Goal: Ask a question

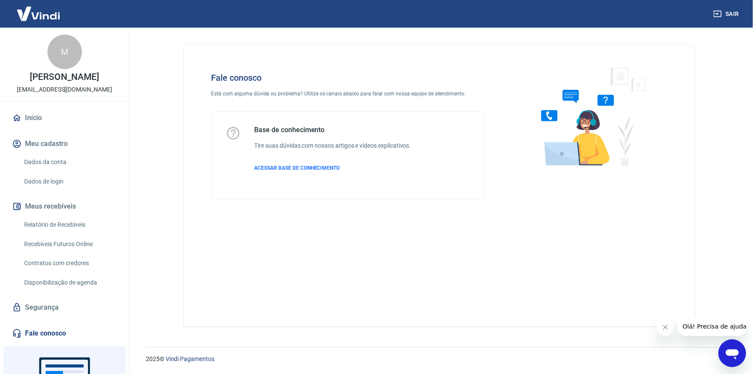
click at [723, 354] on div "Abrir janela de mensagens" at bounding box center [732, 353] width 26 height 26
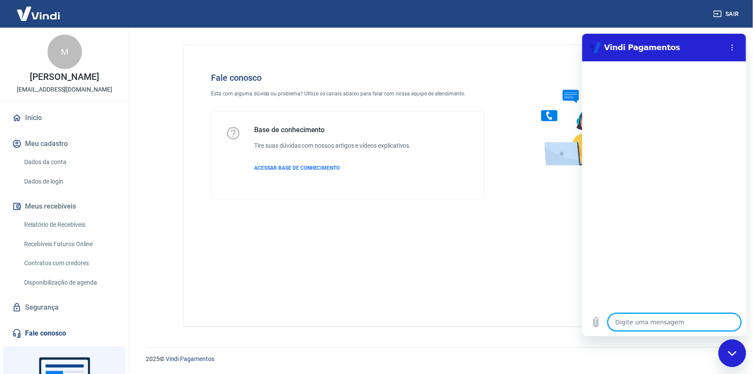
type textarea "b"
type textarea "x"
type textarea "bo"
type textarea "x"
type textarea "bom"
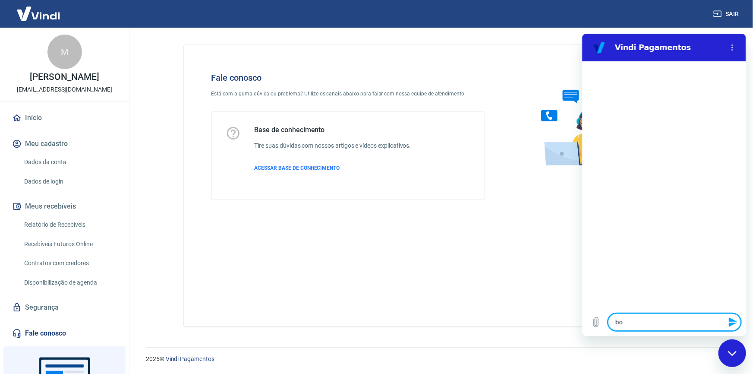
type textarea "x"
type textarea "bom"
type textarea "x"
type textarea "bom d"
type textarea "x"
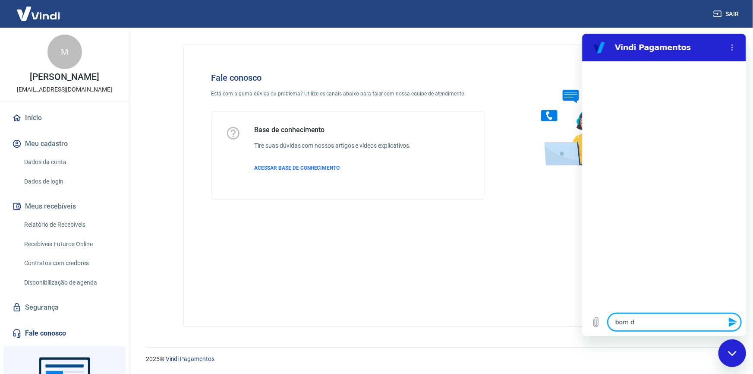
type textarea "bom di"
type textarea "x"
type textarea "bom dia"
type textarea "x"
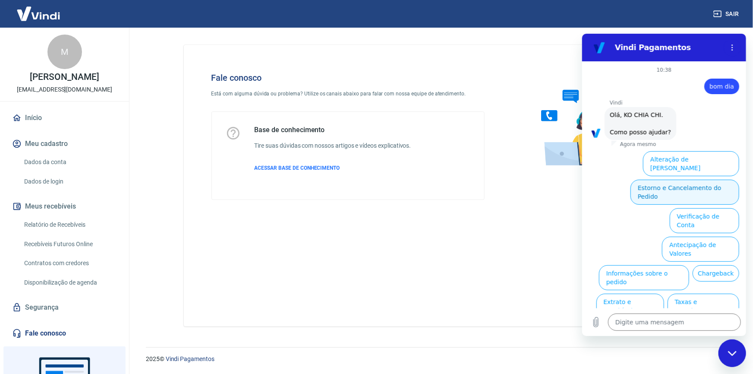
click at [691, 179] on button "Estorno e Cancelamento do Pedido" at bounding box center [684, 191] width 109 height 25
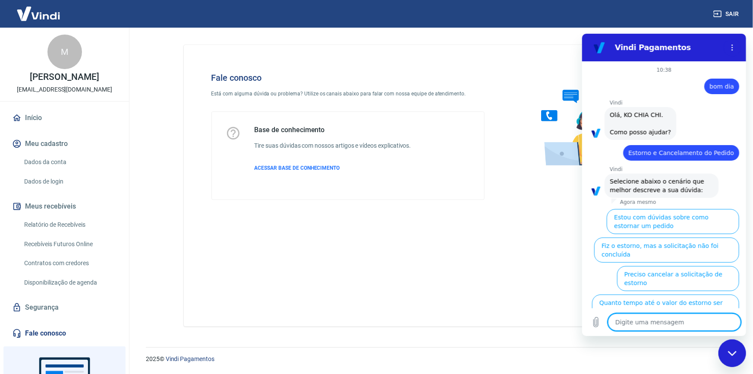
scroll to position [43, 0]
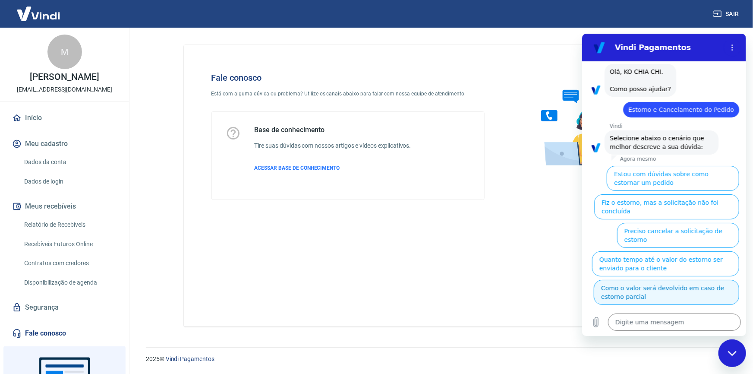
click at [704, 279] on button "Como o valor será devolvido em caso de estorno parcial" at bounding box center [665, 291] width 145 height 25
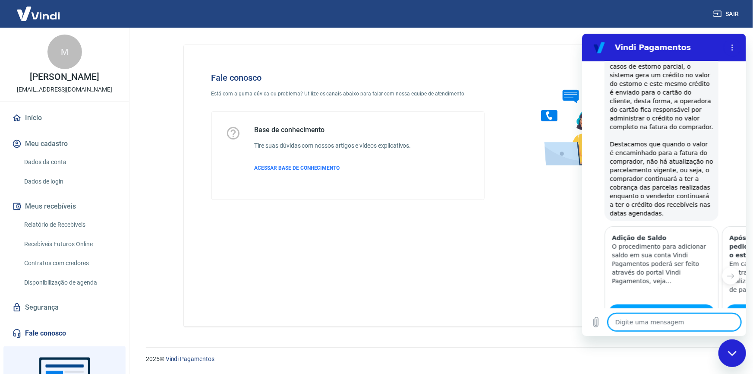
click at [650, 325] on textarea at bounding box center [674, 321] width 133 height 17
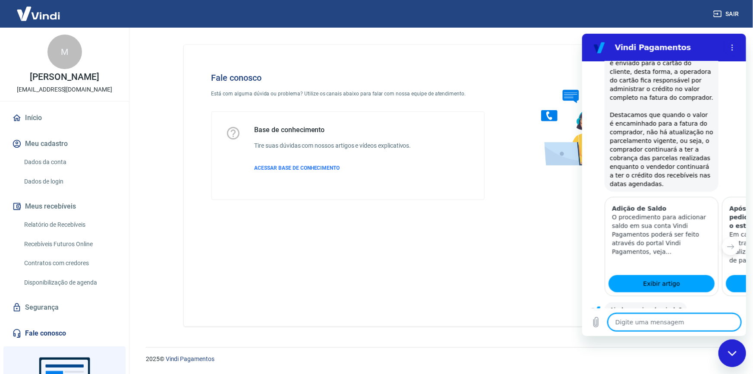
scroll to position [353, 0]
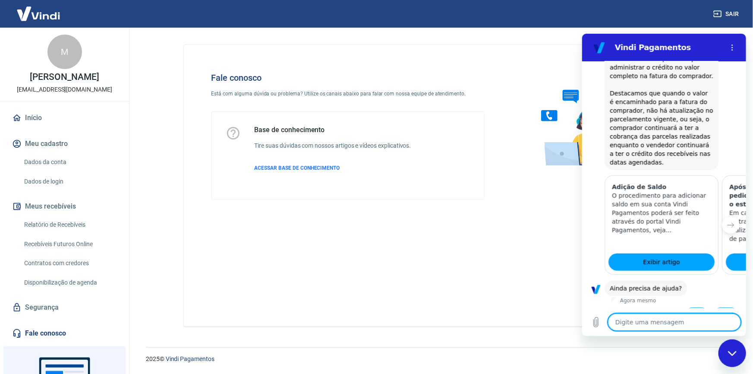
click at [695, 307] on button "Sim" at bounding box center [696, 315] width 25 height 16
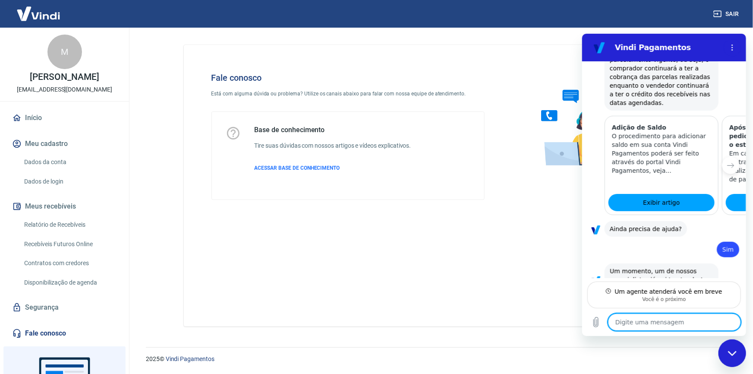
scroll to position [414, 0]
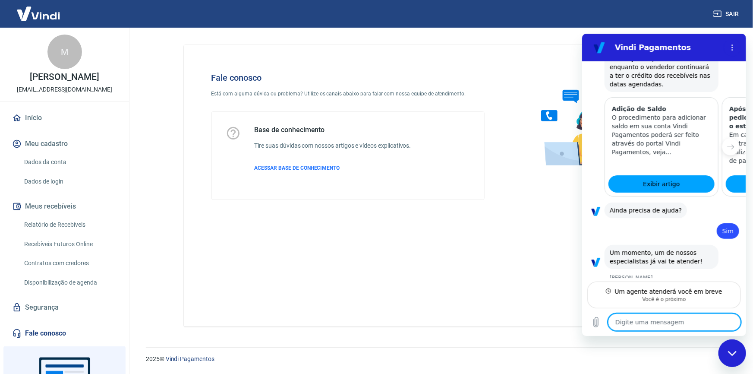
type textarea "x"
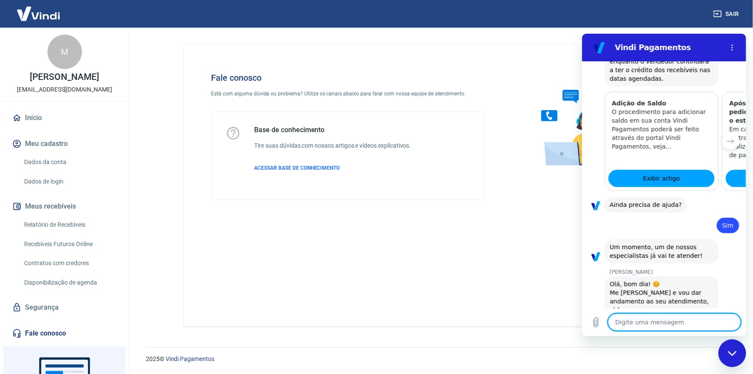
scroll to position [439, 0]
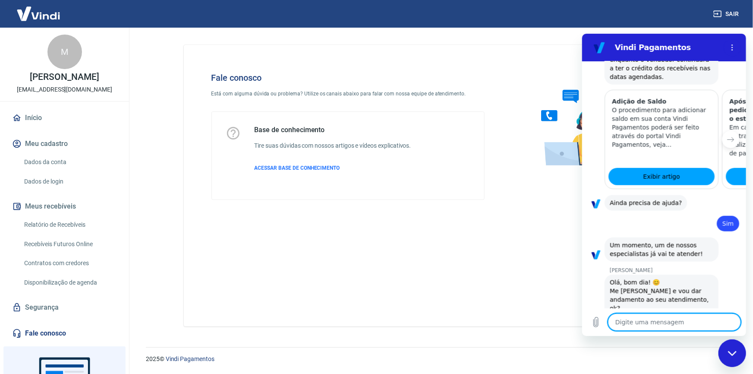
click at [626, 319] on textarea at bounding box center [674, 321] width 133 height 17
type textarea "B"
type textarea "x"
type textarea "Bo"
type textarea "x"
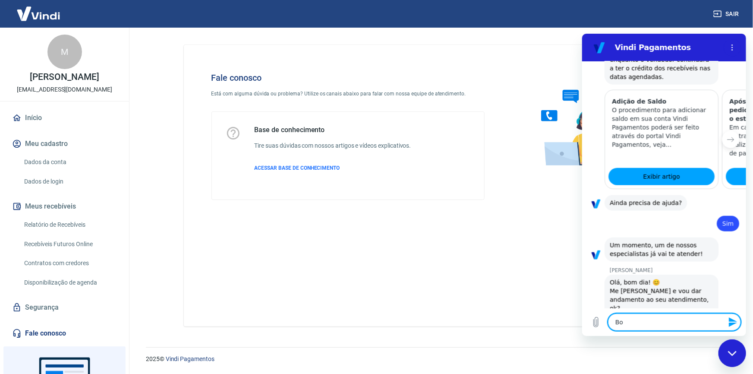
type textarea "Bom"
type textarea "x"
type textarea "Bom"
type textarea "x"
type textarea "Bom d"
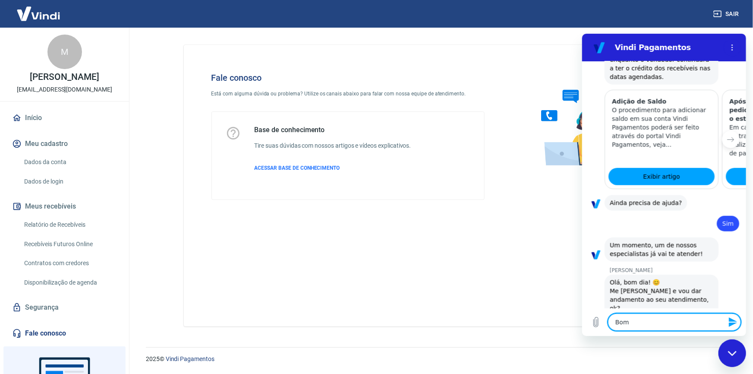
type textarea "x"
type textarea "Bom di"
type textarea "x"
type textarea "Bom dia"
type textarea "x"
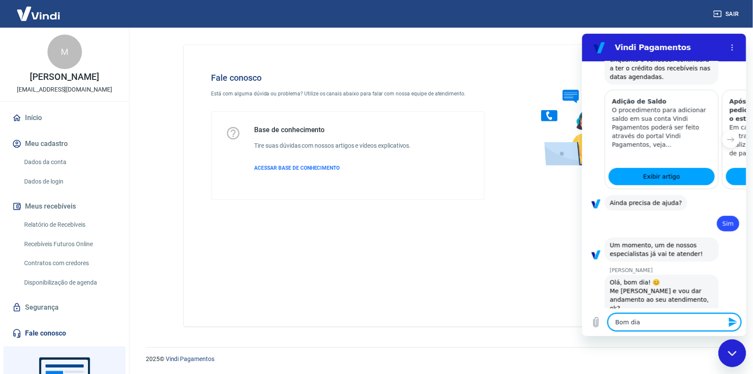
type textarea "Bom dia!"
type textarea "x"
type textarea "Bom dia!"
type textarea "x"
type textarea "Bom dia!"
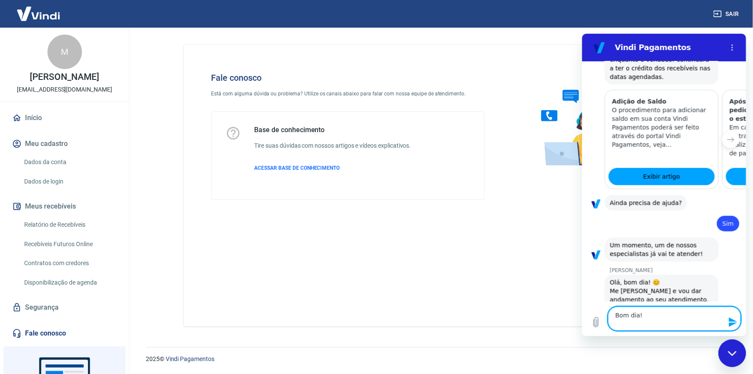
type textarea "x"
type textarea "Bom dia! C"
type textarea "x"
type textarea "Bom dia! Cl"
type textarea "x"
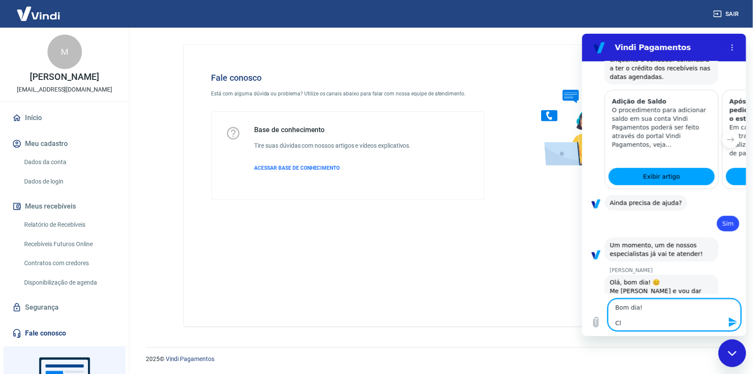
type textarea "Bom dia! Cli"
type textarea "x"
type textarea "Bom dia! Clie"
type textarea "x"
type textarea "Bom dia! Clien"
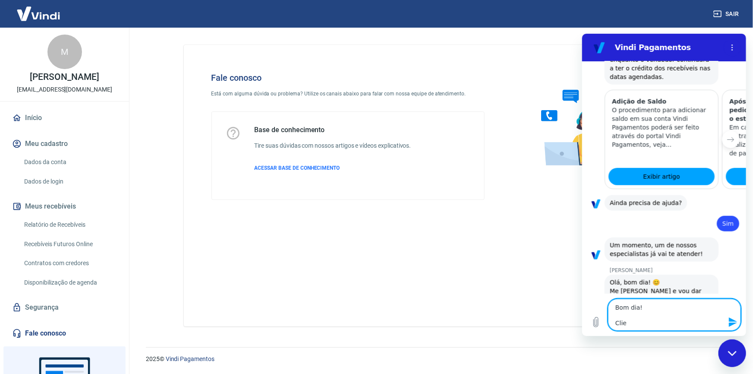
type textarea "x"
type textarea "Bom dia! Clienyt"
type textarea "x"
type textarea "Bom dia! Clienyte"
type textarea "x"
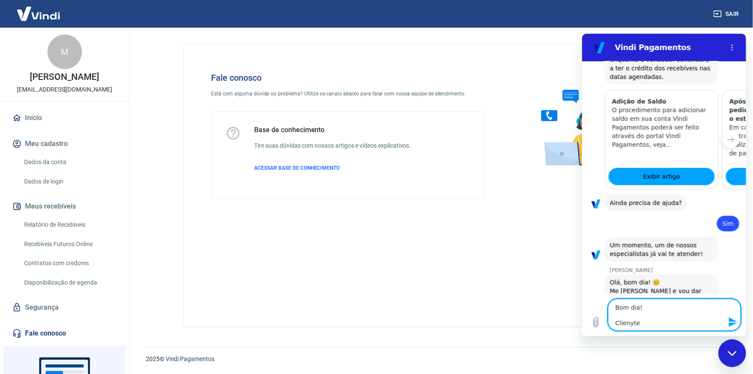
type textarea "Bom dia! Clienyt"
type textarea "x"
type textarea "Bom dia! Clieny"
type textarea "x"
type textarea "Bom dia! Clien"
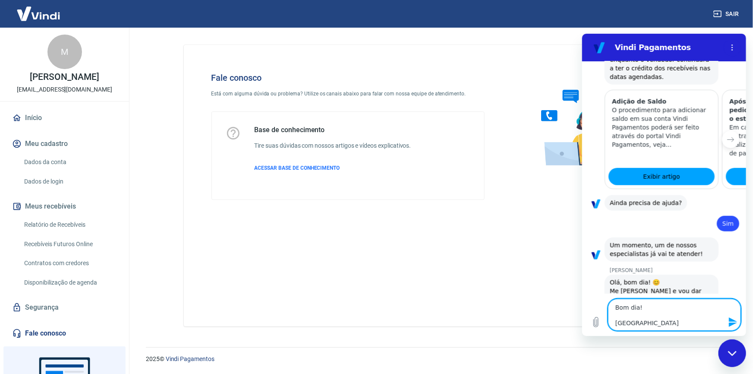
type textarea "x"
type textarea "Bom dia! Client"
type textarea "x"
type textarea "Bom dia! Cliente"
type textarea "x"
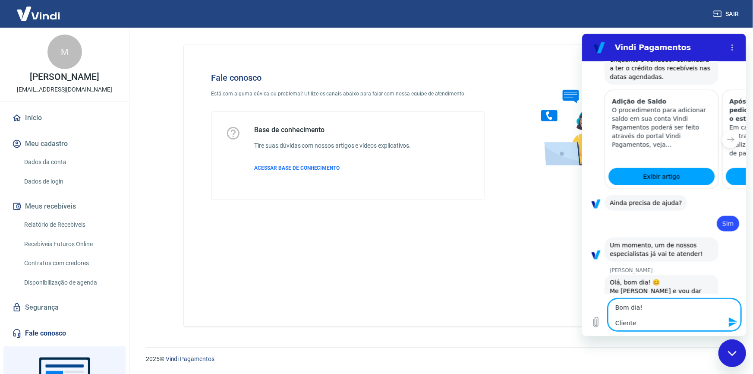
type textarea "Bom dia! Cliente"
type textarea "x"
type textarea "Bom dia! Cliente f"
type textarea "x"
type textarea "Bom dia! Cliente fe"
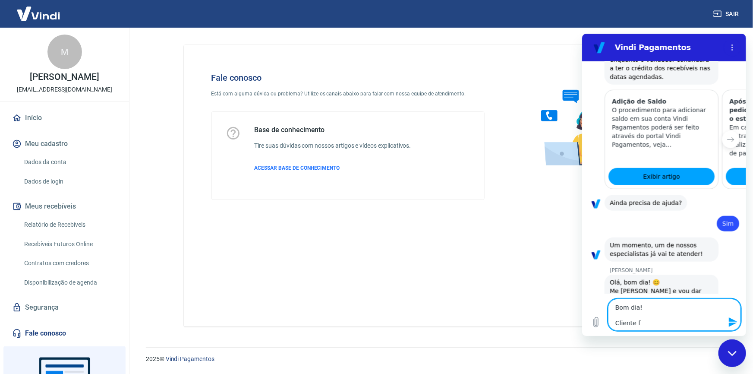
type textarea "x"
type textarea "Bom dia! Cliente fez"
type textarea "x"
type textarea "Bom dia! Cliente fez"
type textarea "x"
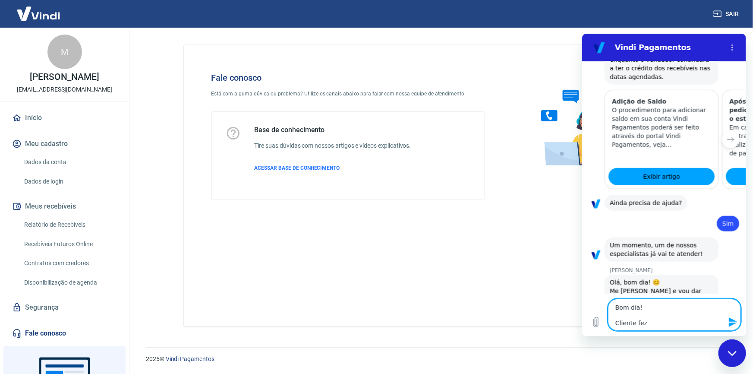
type textarea "Bom dia! Cliente fez y"
type textarea "x"
type textarea "Bom dia! Cliente fez"
type textarea "x"
type textarea "Bom dia! Cliente fez u"
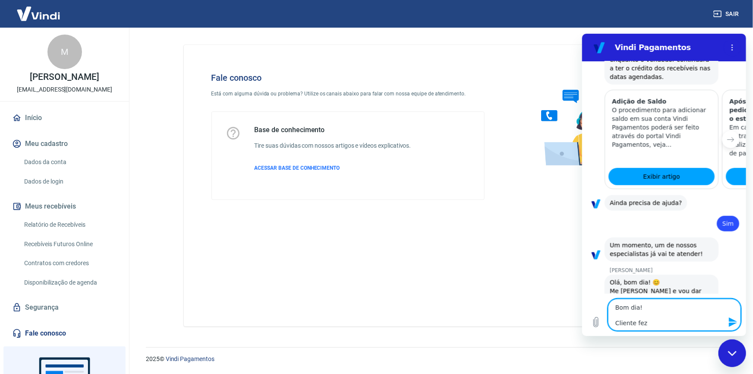
type textarea "x"
type textarea "Bom dia! Cliente fez um"
type textarea "x"
type textarea "Bom dia! Cliente fez um"
type textarea "x"
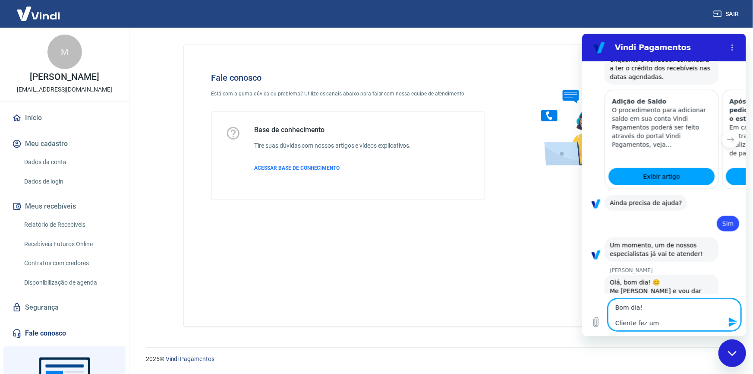
type textarea "Bom dia! Cliente fez um p"
type textarea "x"
type textarea "Bom dia! Cliente fez um pe"
type textarea "x"
type textarea "Bom dia! Cliente fez um ped"
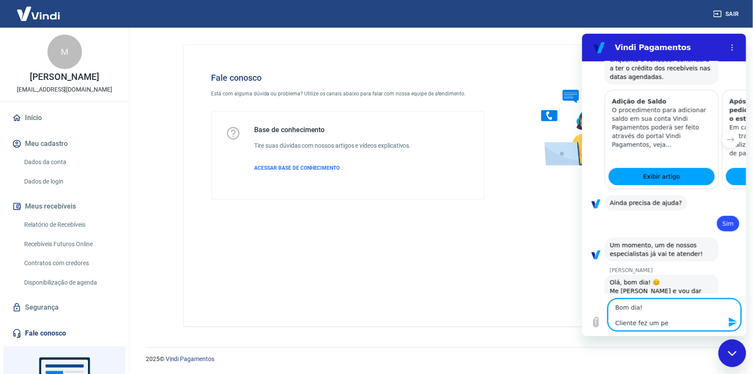
type textarea "x"
type textarea "Bom dia! Cliente fez um pedi"
type textarea "x"
type textarea "Bom dia! Cliente fez um pedid"
type textarea "x"
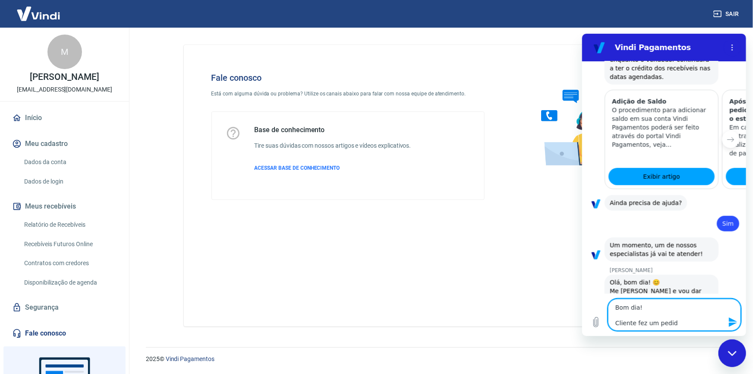
type textarea "Bom dia! Cliente fez um pedido"
type textarea "x"
type textarea "Bom dia! Cliente fez um pedido"
type textarea "x"
type textarea "Bom dia! Cliente fez um pedido d"
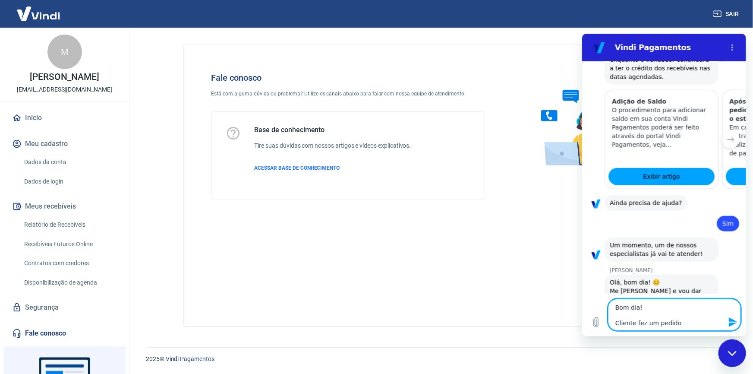
type textarea "x"
type textarea "Bom dia! Cliente fez um pedido de"
type textarea "x"
type textarea "Bom dia! Cliente fez um pedido de"
type textarea "x"
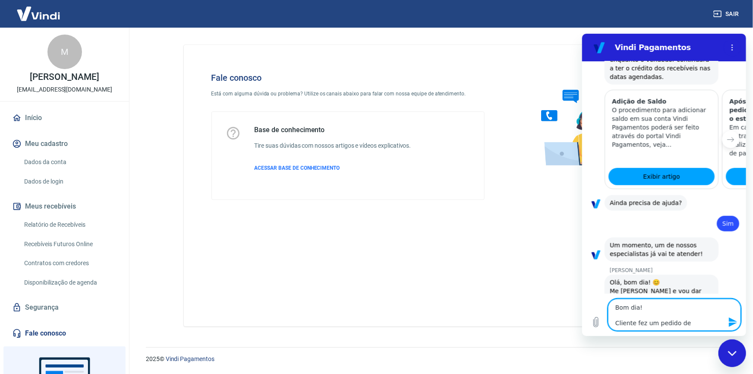
type textarea "Bom dia! Cliente fez um pedido de"
type textarea "x"
type textarea "Bom dia! Cliente fez um pedido d"
type textarea "x"
type textarea "Bom dia! Cliente fez um pedido di"
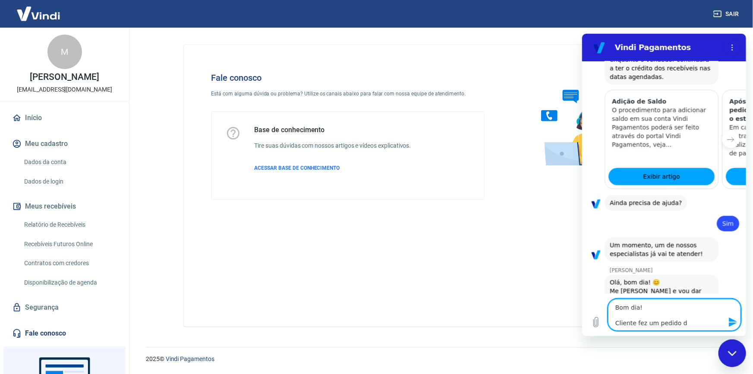
type textarea "x"
type textarea "Bom dia! Cliente fez um pedido dia"
type textarea "x"
type textarea "Bom dia! Cliente fez um pedido dia"
type textarea "x"
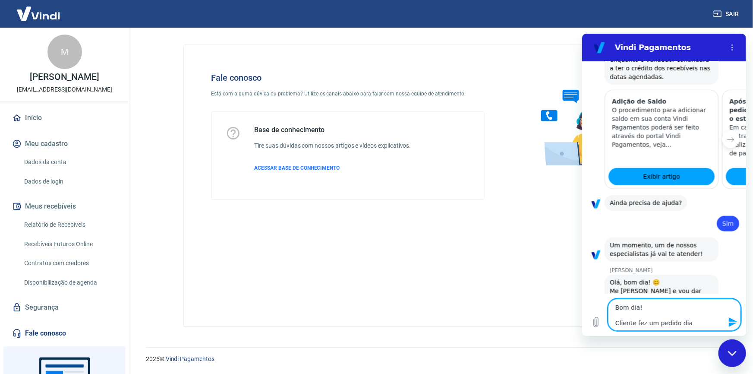
type textarea "Bom dia! Cliente fez um pedido dia 1"
type textarea "x"
type textarea "Bom dia! Cliente fez um pedido dia 14"
type textarea "x"
type textarea "Bom dia! Cliente fez um pedido dia 14/"
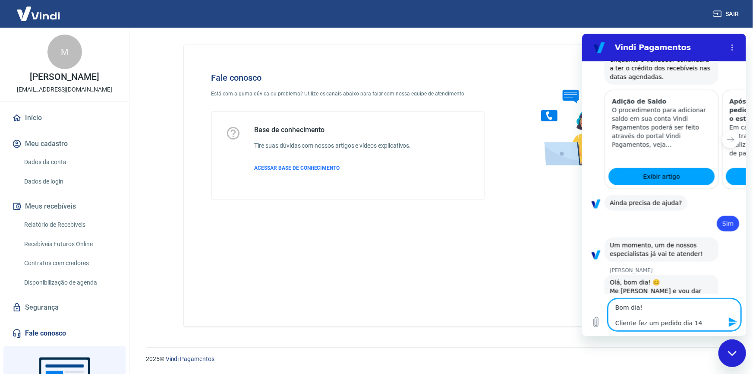
type textarea "x"
type textarea "Bom dia! Cliente fez um pedido dia 14/0"
type textarea "x"
type textarea "Bom dia! Cliente fez um pedido dia 14/09"
type textarea "x"
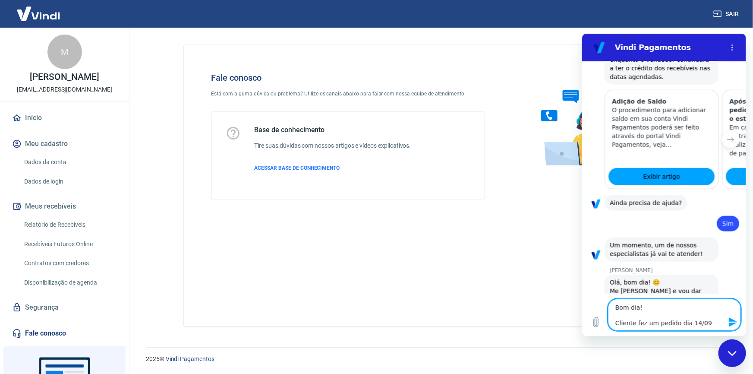
click at [675, 323] on textarea "Bom dia! Cliente fez um pedido dia 14/09" at bounding box center [674, 314] width 133 height 32
type textarea "Bom dia! Cliente fez um pedido 1dia 14/09"
type textarea "x"
type textarea "Bom dia! Cliente fez um pedido 16dia 14/09"
type textarea "x"
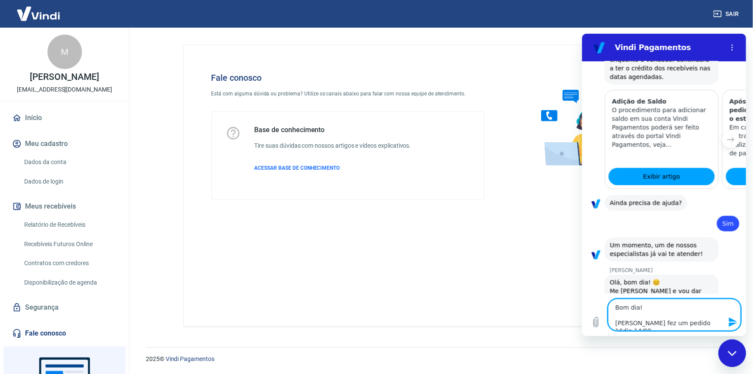
type textarea "Bom dia! Cliente fez um pedido 161dia 14/09"
type textarea "x"
type textarea "Bom dia! Cliente fez um pedido 1618dia 14/09"
type textarea "x"
type textarea "Bom dia! Cliente fez um pedido 16187dia 14/09"
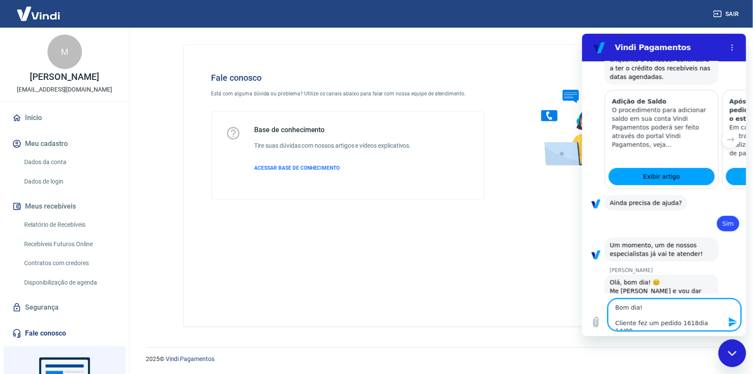
type textarea "x"
type textarea "Bom dia! Cliente fez um pedido 161878dia 14/09"
type textarea "x"
type textarea "Bom dia! Cliente fez um pedido 161878 dia 14/09"
type textarea "x"
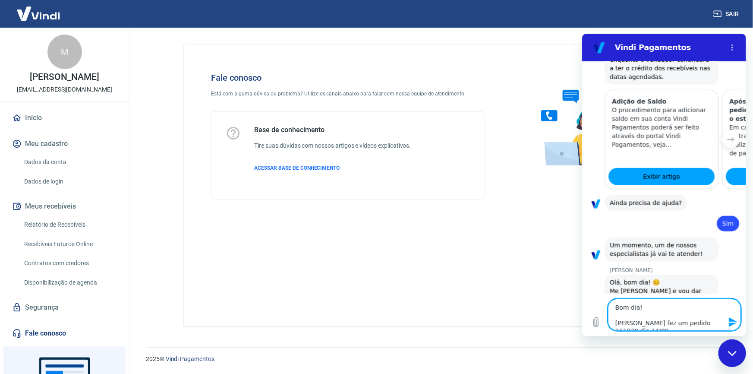
click at [722, 323] on textarea "Bom dia! Cliente fez um pedido 161878 dia 14/09" at bounding box center [674, 314] width 133 height 32
type textarea "Bom dia! Cliente fez um pedido 161878 dia 14/09"
type textarea "x"
type textarea "Bom dia! Cliente fez um pedido 161878 dia 14/09 e"
type textarea "x"
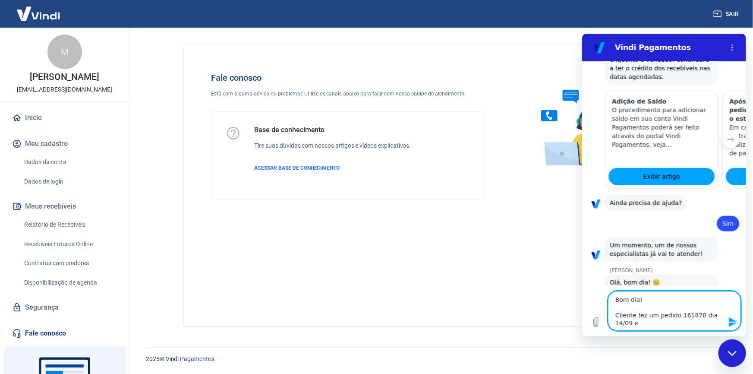
type textarea "Bom dia! Cliente fez um pedido 161878 dia 14/09 e"
type textarea "x"
type textarea "Bom dia! Cliente fez um pedido 161878 dia 14/09 e p"
type textarea "x"
type textarea "Bom dia! Cliente fez um pedido 161878 dia 14/09 e ps"
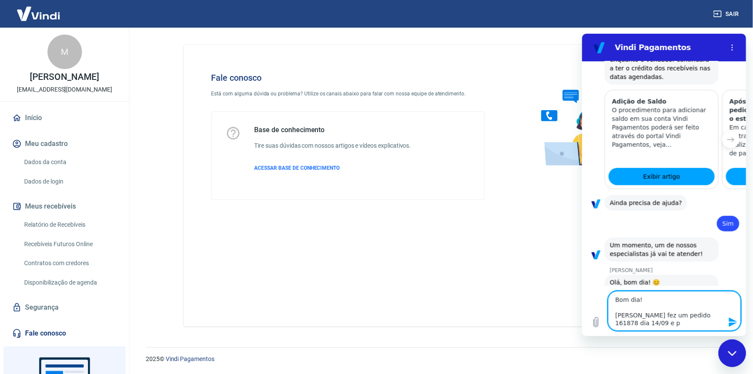
type textarea "x"
type textarea "Bom dia! Cliente fez um pedido 161878 dia 14/09 e psg"
type textarea "x"
type textarea "Bom dia! Cliente fez um pedido 161878 dia 14/09 e psgo"
type textarea "x"
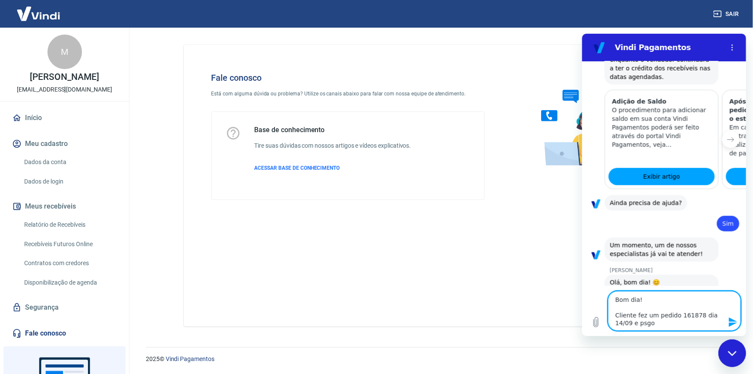
type textarea "Bom dia! Cliente fez um pedido 161878 dia 14/09 e psgou"
type textarea "x"
type textarea "Bom dia! Cliente fez um pedido 161878 dia 14/09 e psgou"
type textarea "x"
type textarea "Bom dia! Cliente fez um pedido 161878 dia 14/09 e psgou n"
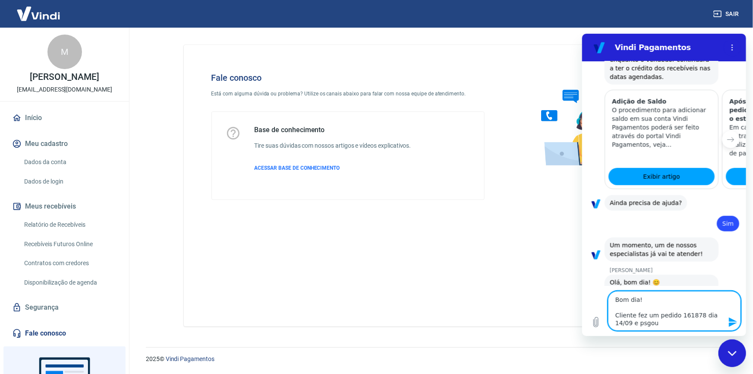
type textarea "x"
type textarea "Bom dia! Cliente fez um pedido 161878 dia 14/09 e psgou no"
type textarea "x"
type textarea "Bom dia! Cliente fez um pedido 161878 dia 14/09 e psgou no"
type textarea "x"
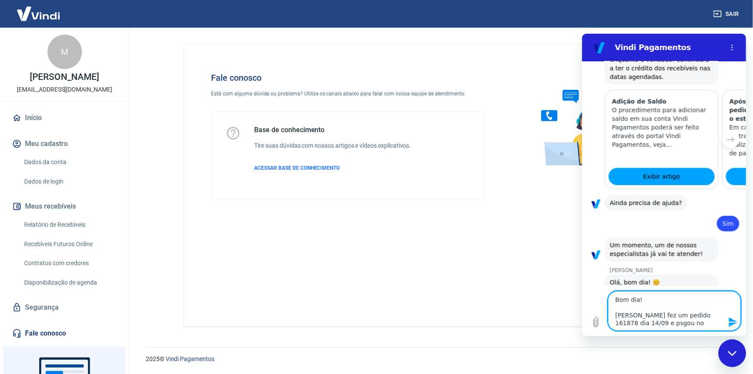
type textarea "Bom dia! Cliente fez um pedido 161878 dia 14/09 e psgou no m"
type textarea "x"
type textarea "Bom dia! Cliente fez um pedido 161878 dia 14/09 e psgou no me"
type textarea "x"
type textarea "Bom dia! Cliente fez um pedido 161878 dia 14/09 e psgou no mes"
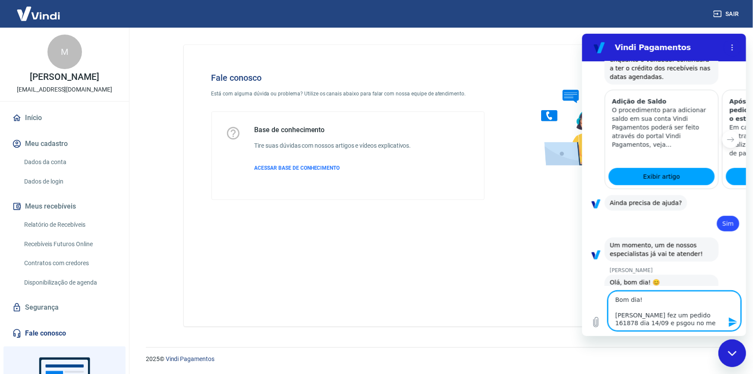
type textarea "x"
type textarea "Bom dia! Cliente fez um pedido 161878 dia 14/09 e psgou no mesm"
type textarea "x"
type textarea "Bom dia! Cliente fez um pedido 161878 dia 14/09 e psgou no mesmo"
type textarea "x"
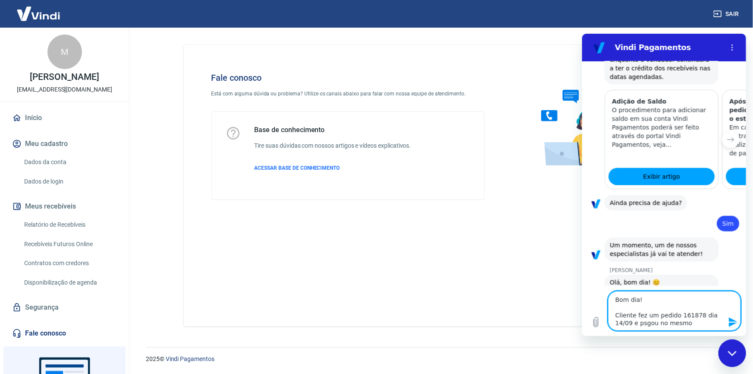
type textarea "Bom dia! Cliente fez um pedido 161878 dia 14/09 e psgou no mesmo"
type textarea "x"
type textarea "Bom dia! Cliente fez um pedido 161878 dia 14/09 e psgou no mesmo d"
type textarea "x"
type textarea "Bom dia! Cliente fez um pedido 161878 dia 14/09 e psgou no mesmo di"
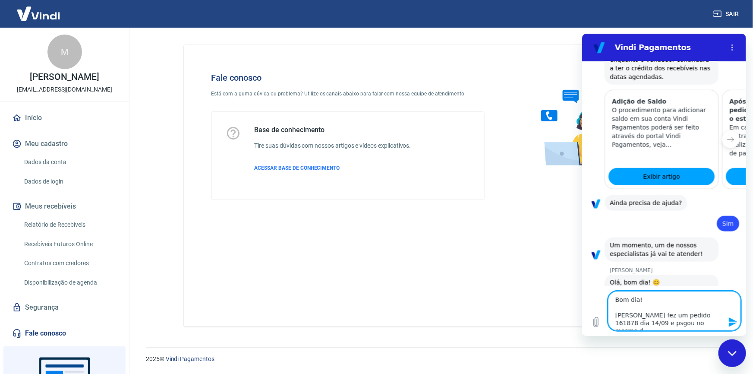
type textarea "x"
type textarea "Bom dia! Cliente fez um pedido 161878 dia 14/09 e psgou no mesmo dia"
type textarea "x"
type textarea "Bom dia! Cliente fez um pedido 161878 dia 14/09 e psgou no mesmo dia"
type textarea "x"
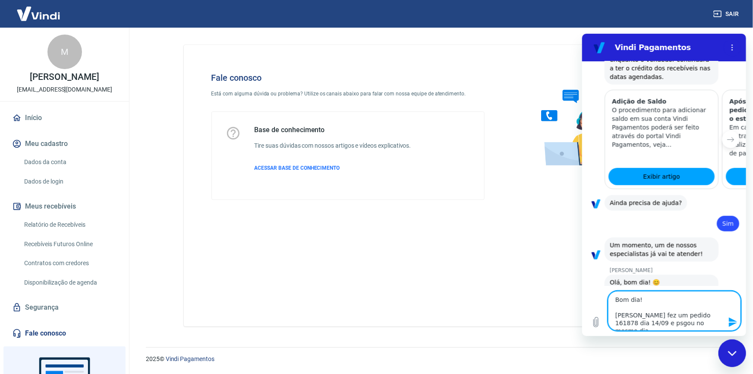
type textarea "Bom dia! Cliente fez um pedido 161878 dia 14/09 e pagou no mesmo dia"
type textarea "x"
click at [697, 325] on textarea "Bom dia! Cliente fez um pedido 161878 dia 14/09 e pagou no mesmo dia" at bounding box center [674, 310] width 133 height 40
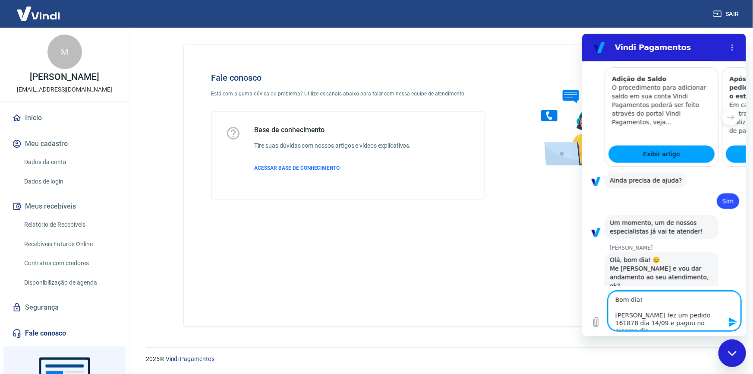
type textarea "Bom dia! Cliente fez um pedido 161878 dia 14/09 e pagou no mesmo dia a"
type textarea "x"
type textarea "Bom dia! Cliente fez um pedido 161878 dia 14/09 e pagou no mesmo dia ao"
type textarea "x"
type textarea "Bom dia! Cliente fez um pedido 161878 dia 14/09 e pagou no mesmo dia ao"
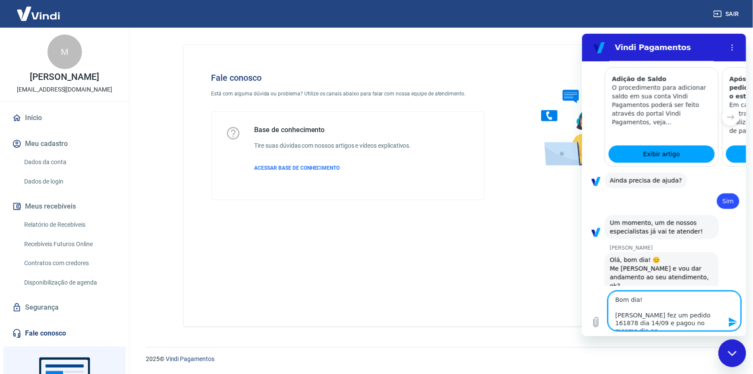
type textarea "x"
type textarea "Bom dia! Cliente fez um pedido 161878 dia 14/09 e pagou no mesmo dia ao f"
type textarea "x"
type textarea "Bom dia! Cliente fez um pedido 161878 dia 14/09 e pagou no mesmo dia ao fi"
type textarea "x"
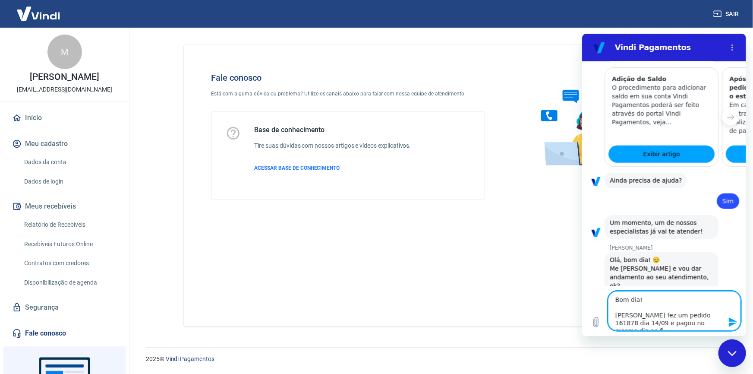
type textarea "Bom dia! Cliente fez um pedido 161878 dia 14/09 e pagou no mesmo dia ao fin"
type textarea "x"
type textarea "Bom dia! Cliente fez um pedido 161878 dia 14/09 e pagou no mesmo dia ao fina"
type textarea "x"
type textarea "Bom dia! Cliente fez um pedido 161878 dia 14/09 e pagou no mesmo dia ao final"
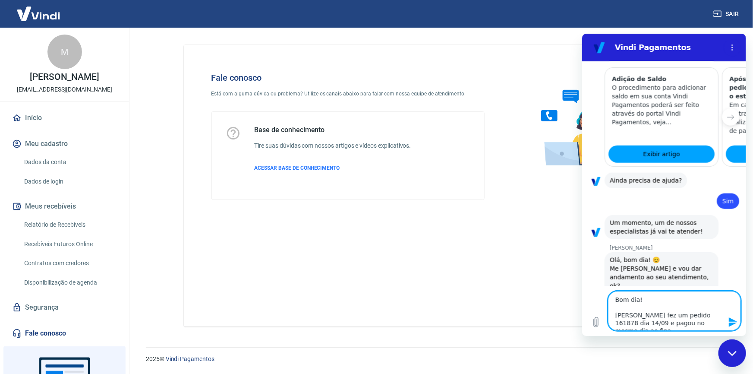
type textarea "x"
type textarea "Bom dia! Cliente fez um pedido 161878 dia 14/09 e pagou no mesmo dia ao finali"
type textarea "x"
type textarea "Bom dia! Cliente fez um pedido 161878 dia 14/09 e pagou no mesmo dia ao finaliz"
type textarea "x"
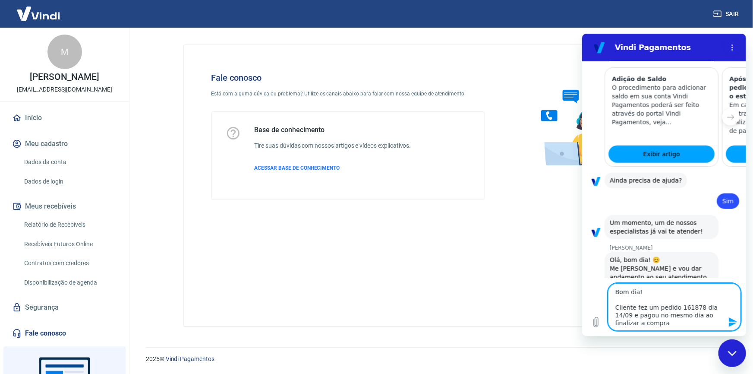
click at [638, 314] on textarea "Bom dia! Cliente fez um pedido 161878 dia 14/09 e pagou no mesmo dia ao finaliz…" at bounding box center [674, 306] width 133 height 47
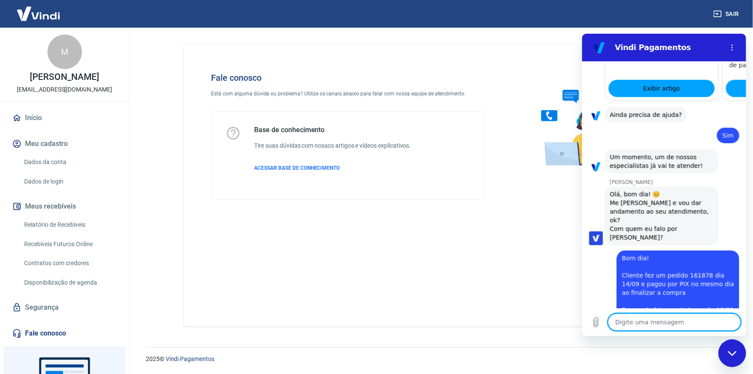
scroll to position [528, 0]
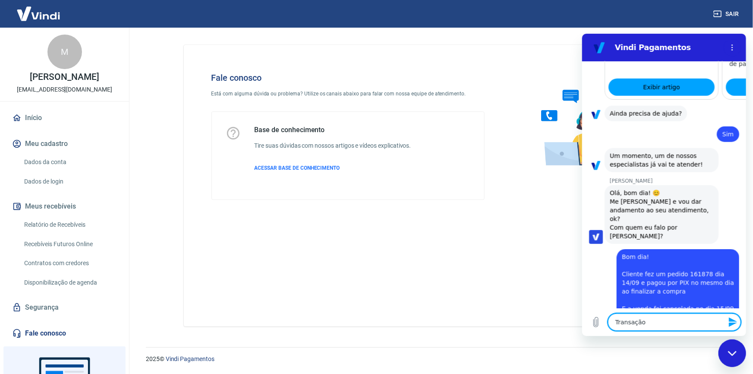
paste textarea "227599829"
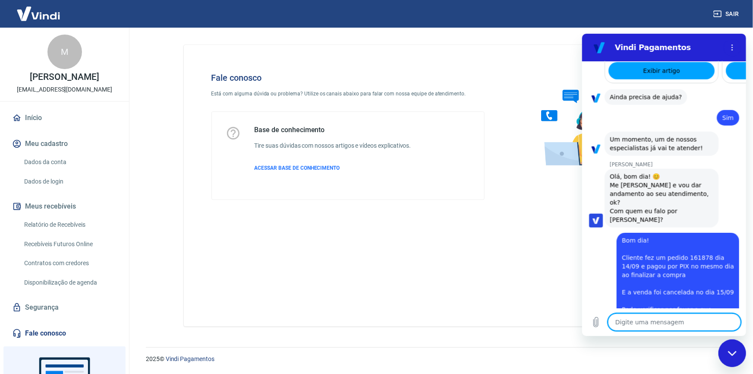
scroll to position [573, 0]
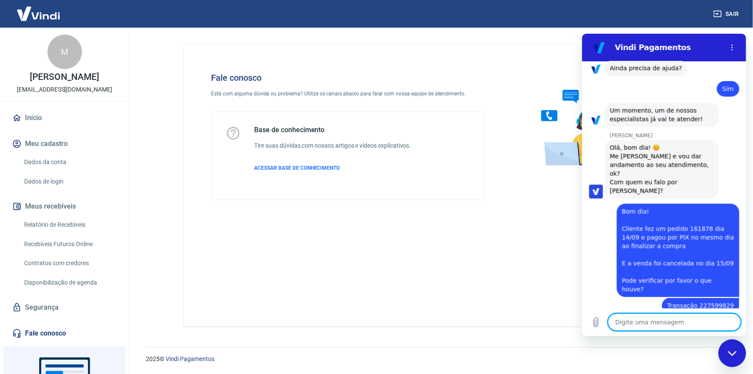
click at [676, 325] on textarea at bounding box center [674, 321] width 133 height 17
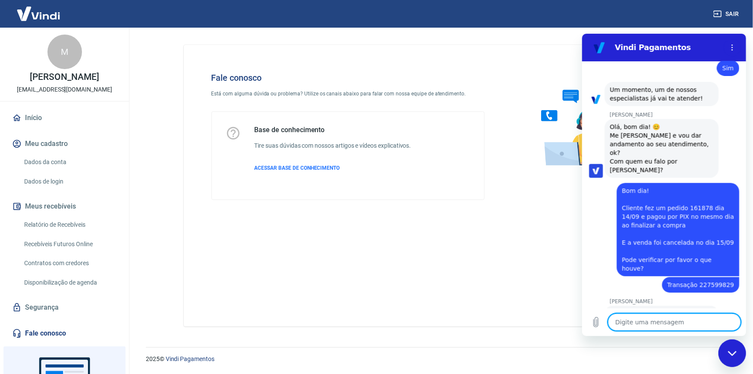
scroll to position [647, 0]
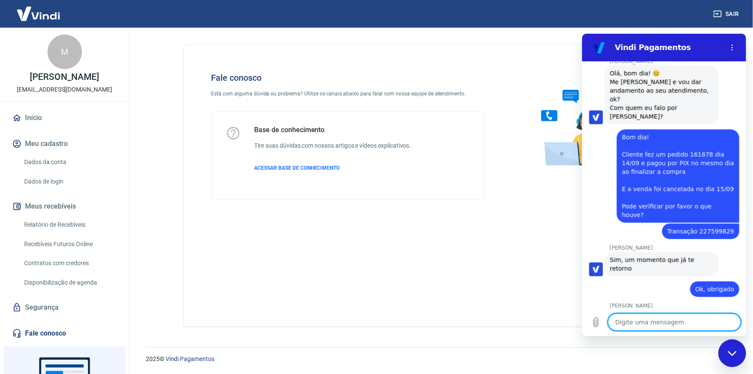
click at [673, 318] on textarea at bounding box center [674, 321] width 133 height 17
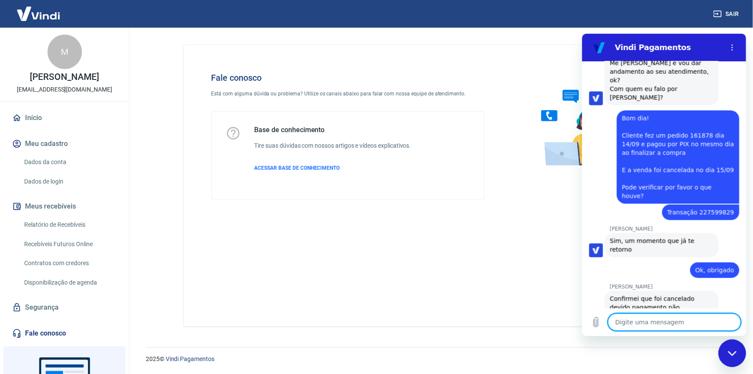
scroll to position [668, 0]
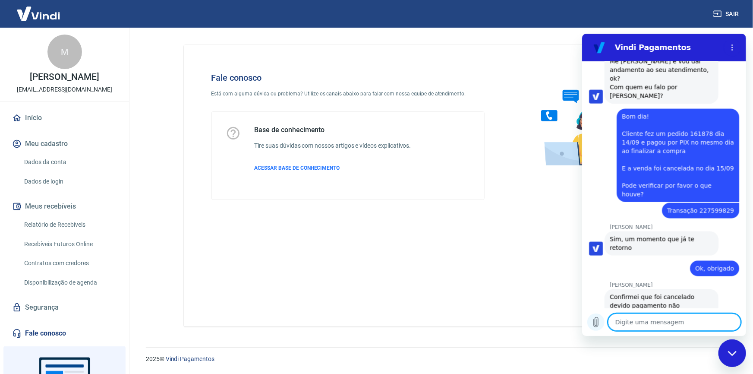
click at [593, 323] on icon "Carregar arquivo" at bounding box center [595, 322] width 5 height 10
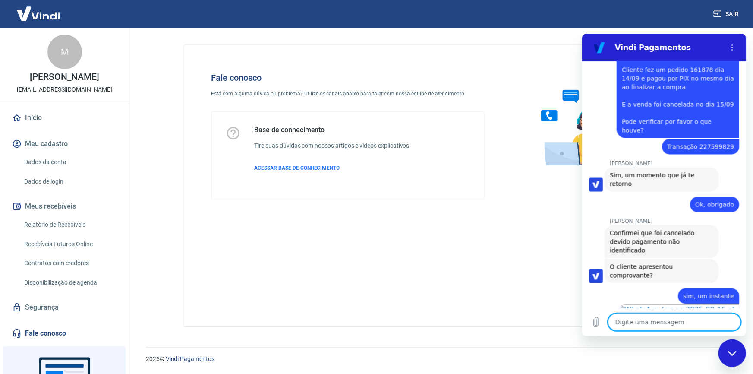
scroll to position [803, 0]
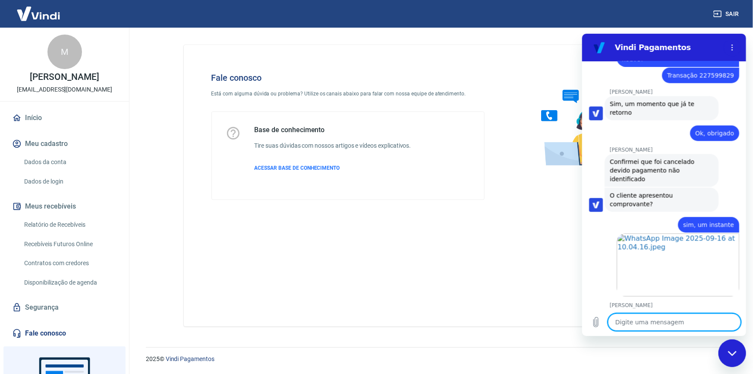
click at [647, 324] on textarea at bounding box center [674, 321] width 133 height 17
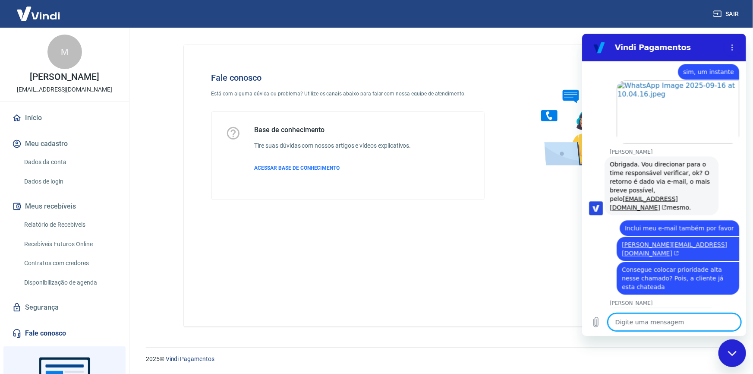
scroll to position [963, 0]
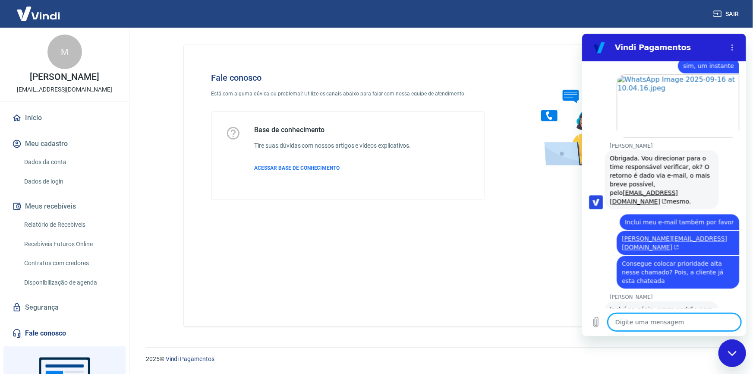
click at [653, 325] on textarea at bounding box center [674, 321] width 133 height 17
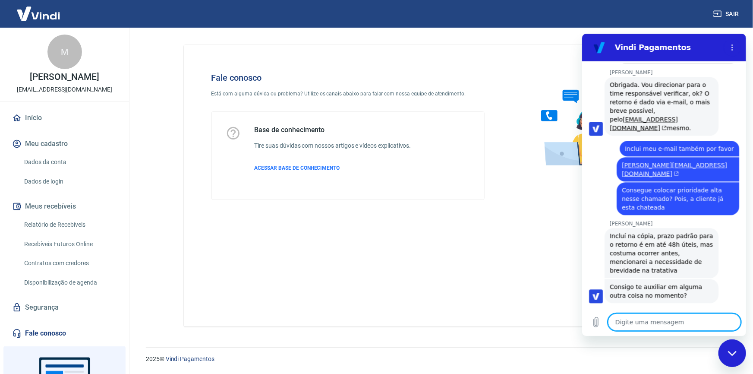
scroll to position [1037, 0]
